Goal: Go to known website: Access a specific website the user already knows

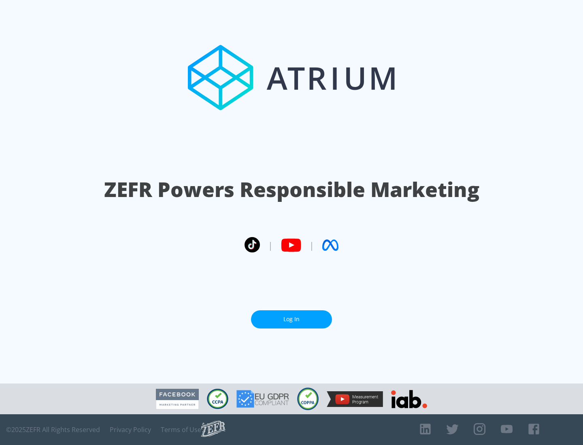
click at [292, 319] on link "Log In" at bounding box center [291, 320] width 81 height 18
